Goal: Entertainment & Leisure: Consume media (video, audio)

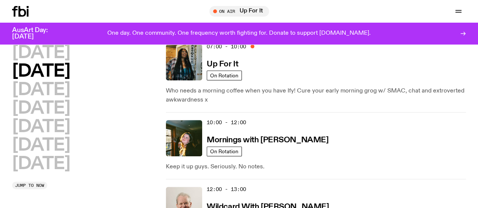
scroll to position [98, 0]
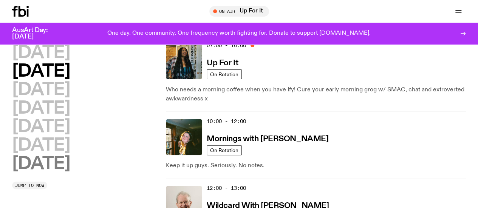
click at [68, 173] on h2 "[DATE]" at bounding box center [41, 164] width 58 height 17
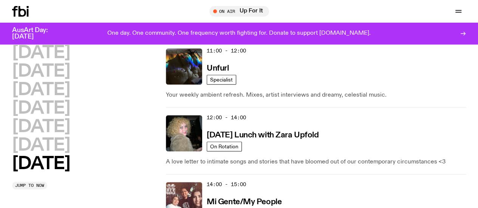
scroll to position [385, 0]
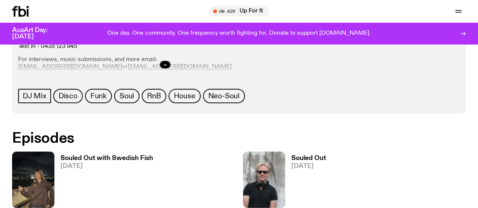
scroll to position [309, 0]
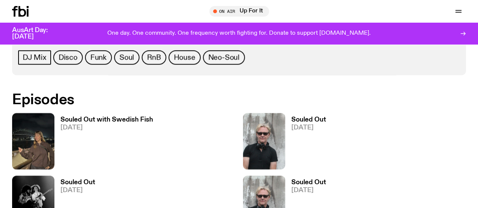
scroll to position [392, 0]
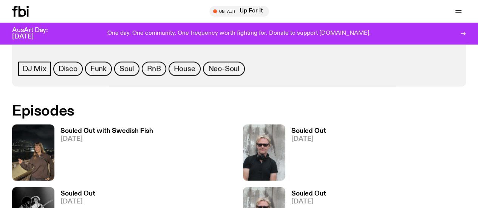
click at [292, 191] on h3 "Souled Out" at bounding box center [309, 194] width 35 height 6
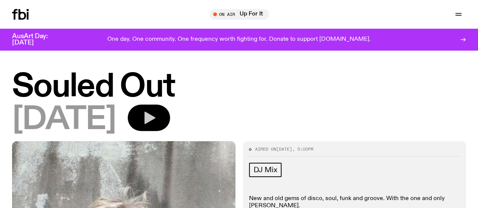
click at [170, 130] on button "button" at bounding box center [149, 118] width 42 height 26
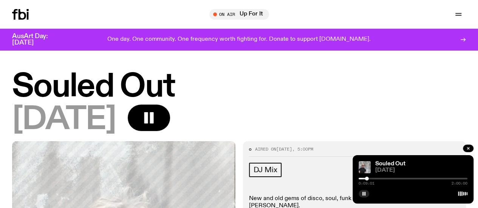
click at [364, 179] on div at bounding box center [312, 179] width 109 height 2
click at [362, 180] on div at bounding box center [362, 179] width 4 height 4
click at [361, 179] on div at bounding box center [363, 179] width 4 height 4
